Goal: Information Seeking & Learning: Find contact information

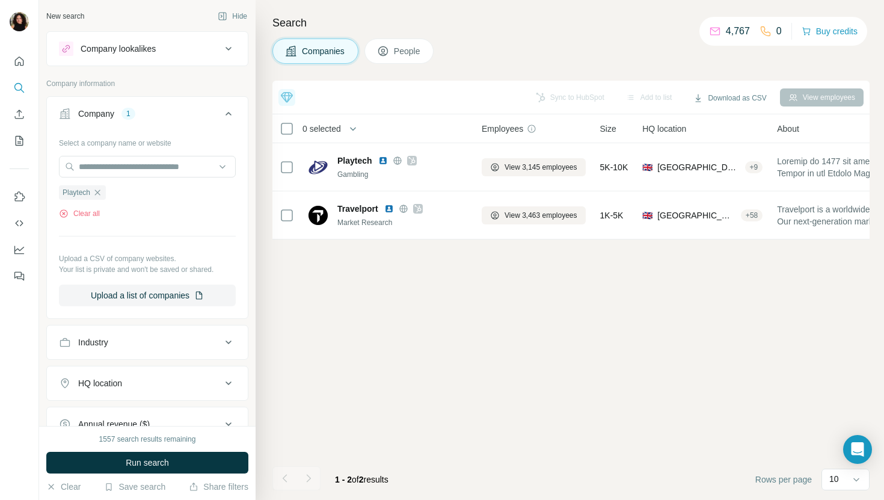
click at [106, 178] on div at bounding box center [147, 168] width 177 height 24
click at [106, 173] on input "text" at bounding box center [147, 167] width 177 height 22
paste input "**********"
type input "**********"
click at [199, 194] on div "Unanet [DOMAIN_NAME]" at bounding box center [147, 199] width 171 height 32
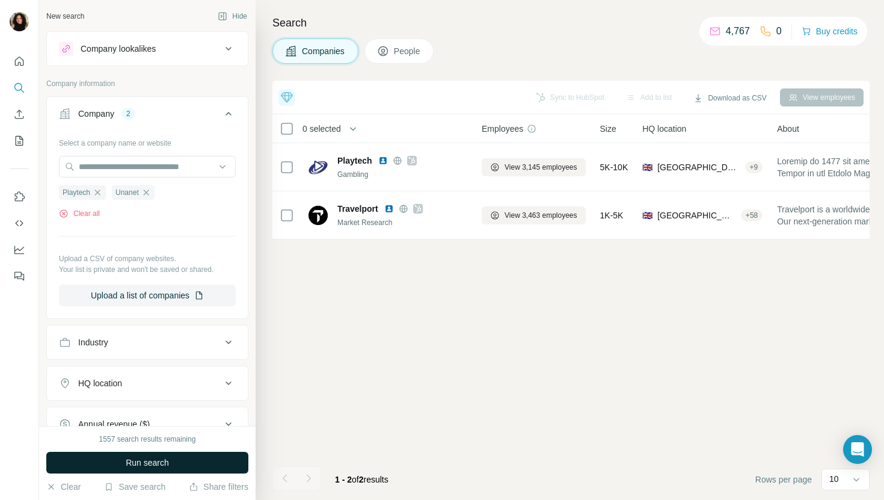
click at [141, 463] on span "Run search" at bounding box center [147, 463] width 43 height 12
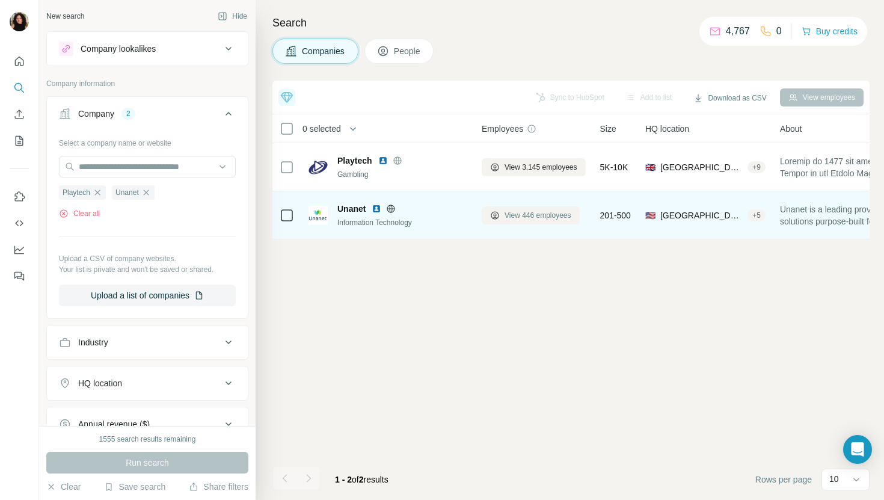
click at [536, 214] on span "View 446 employees" at bounding box center [538, 215] width 67 height 11
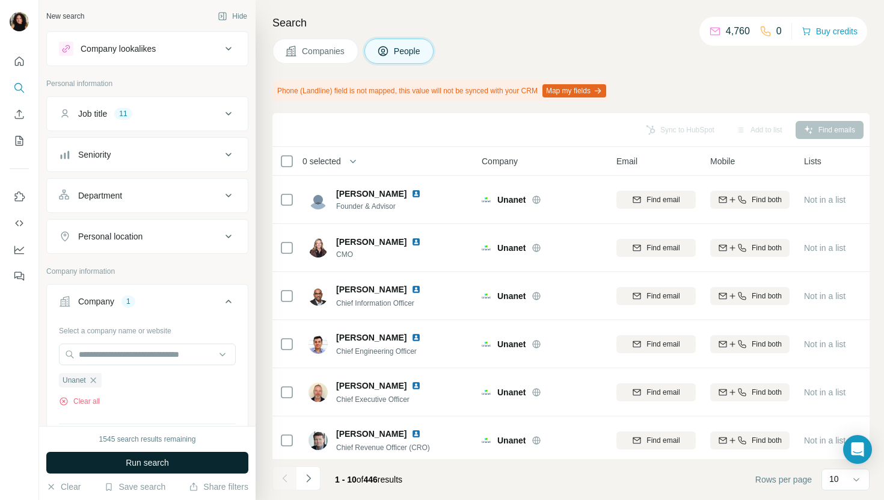
click at [189, 464] on button "Run search" at bounding box center [147, 463] width 202 height 22
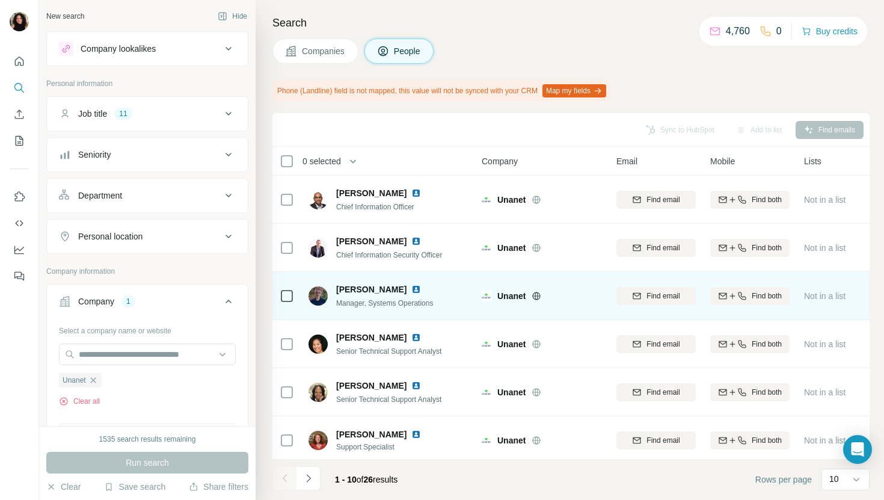
click at [419, 288] on img at bounding box center [416, 290] width 10 height 10
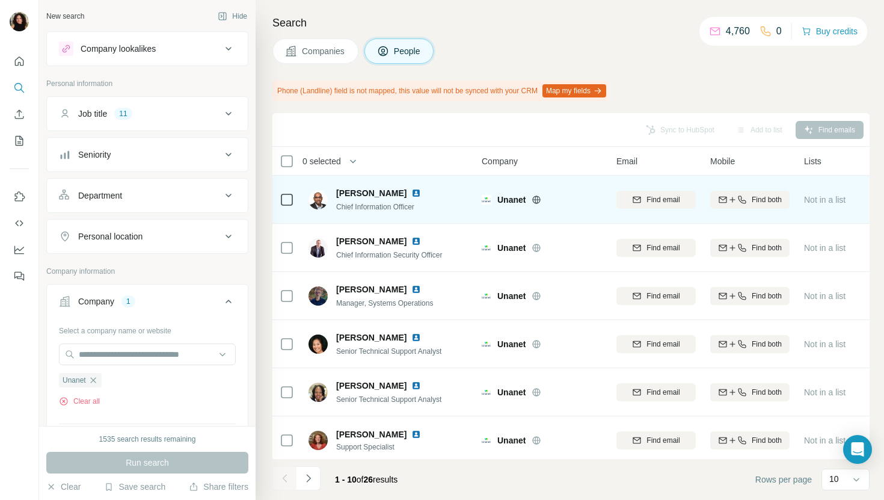
click at [411, 194] on img at bounding box center [416, 193] width 10 height 10
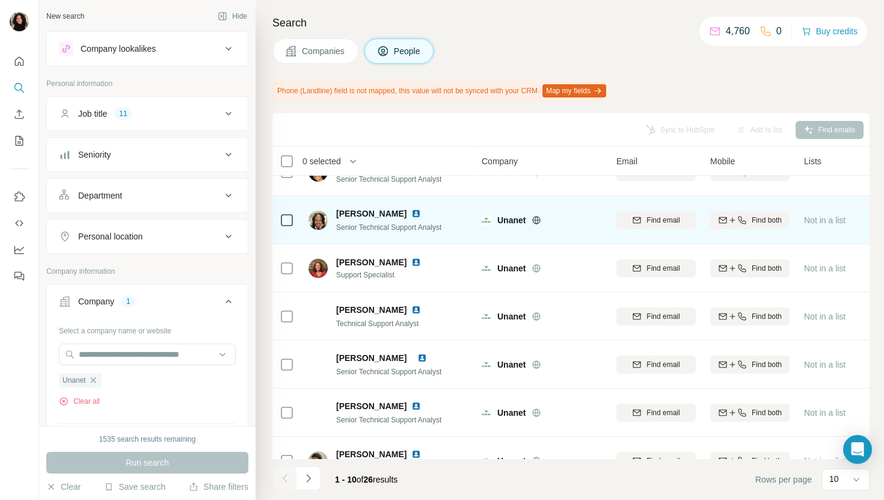
scroll to position [198, 0]
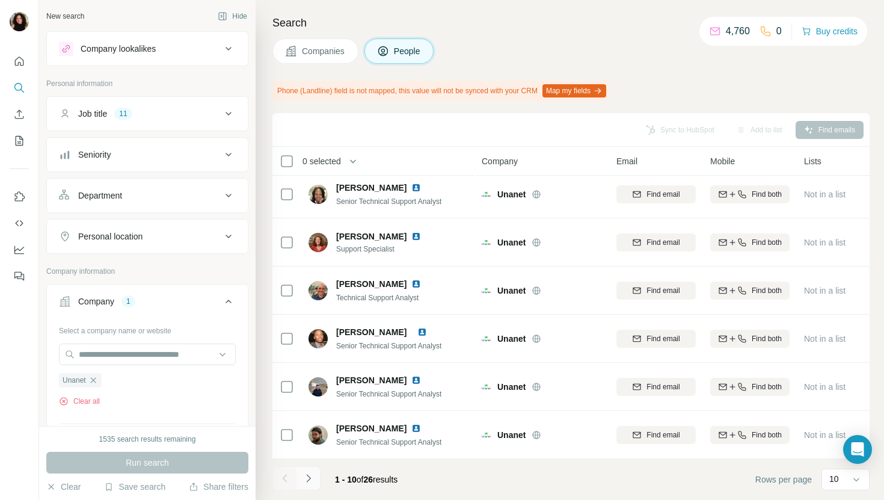
click at [301, 474] on button "Navigate to next page" at bounding box center [309, 478] width 24 height 24
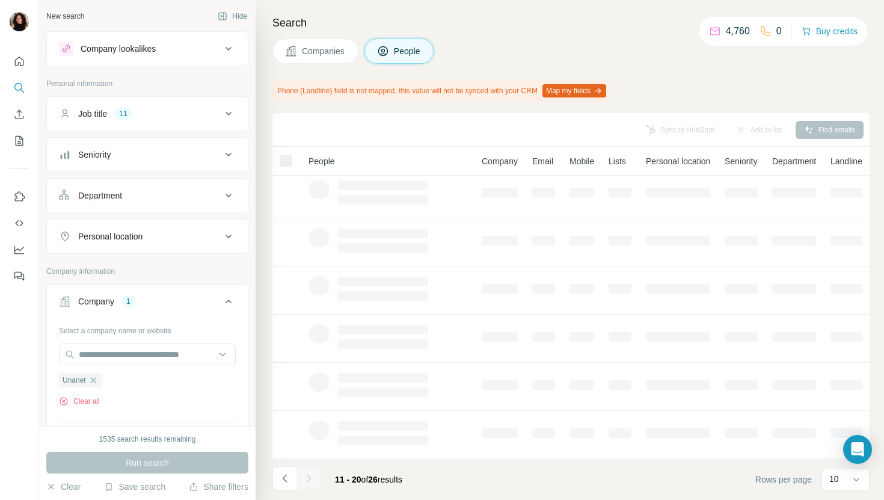
scroll to position [0, 0]
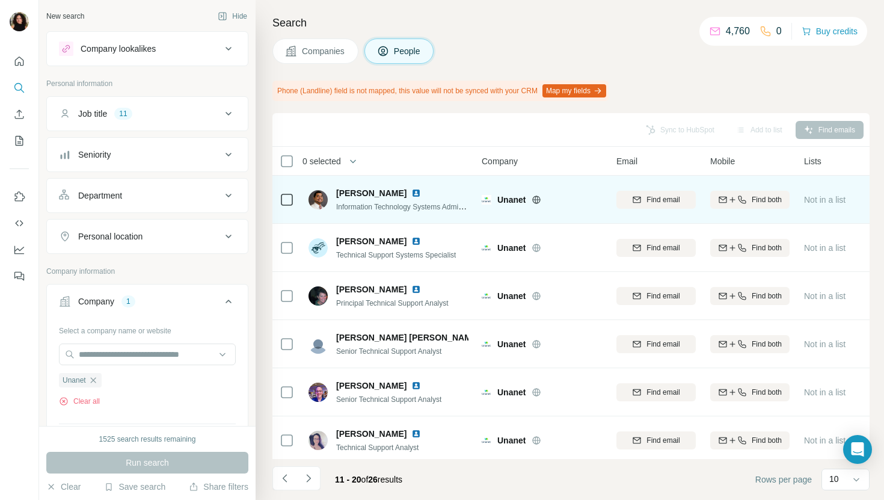
click at [411, 193] on img at bounding box center [416, 193] width 10 height 10
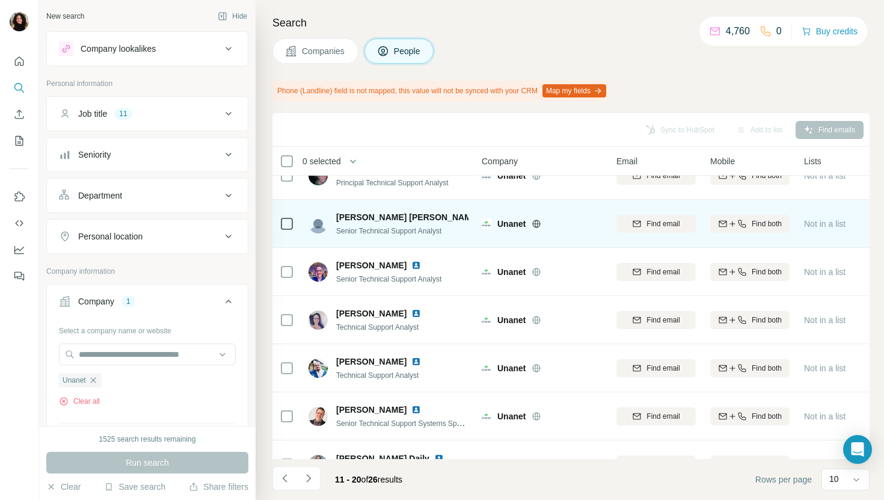
scroll to position [198, 0]
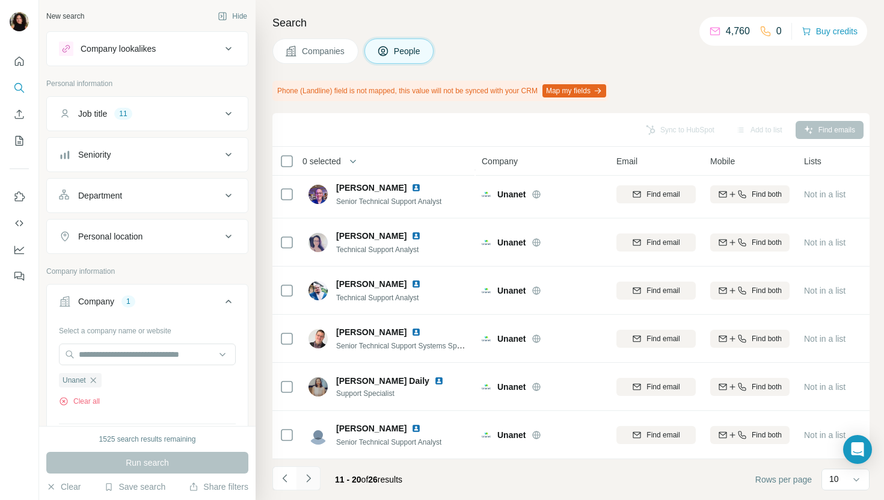
click at [311, 479] on icon "Navigate to next page" at bounding box center [309, 478] width 12 height 12
